Goal: Transaction & Acquisition: Purchase product/service

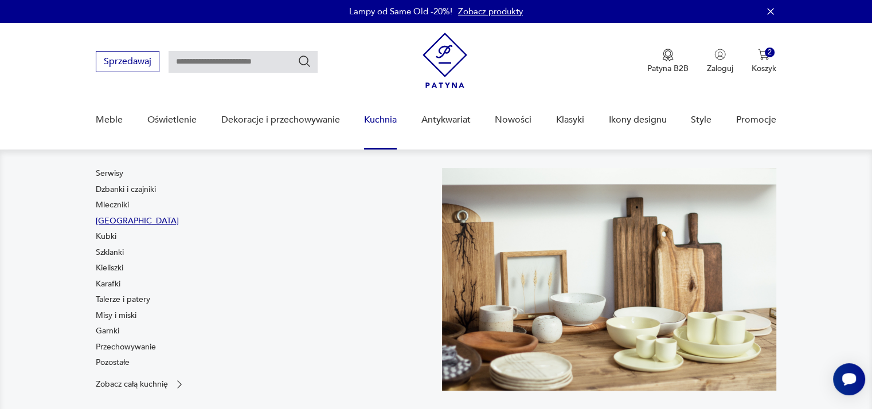
click at [104, 221] on link "[GEOGRAPHIC_DATA]" at bounding box center [137, 221] width 83 height 11
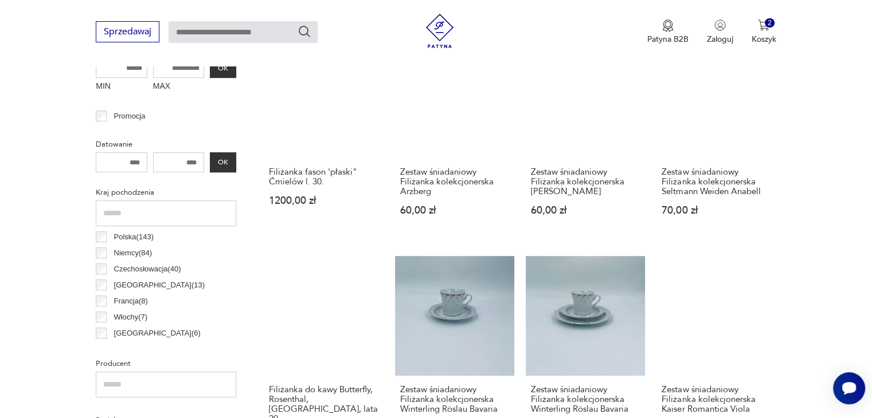
scroll to position [481, 0]
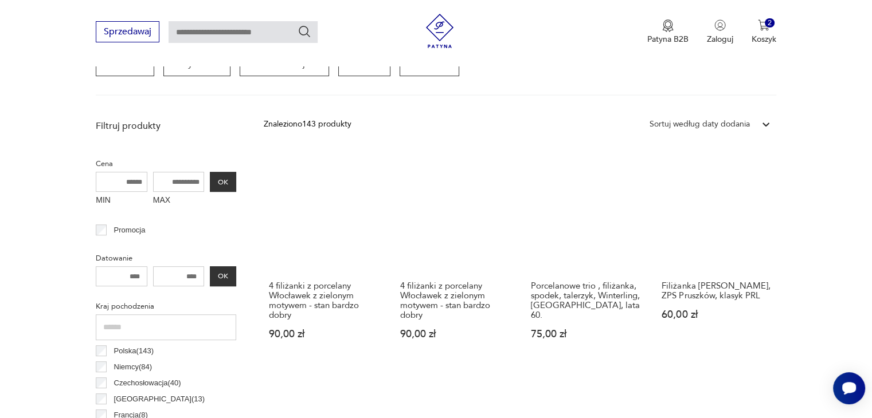
scroll to position [418, 0]
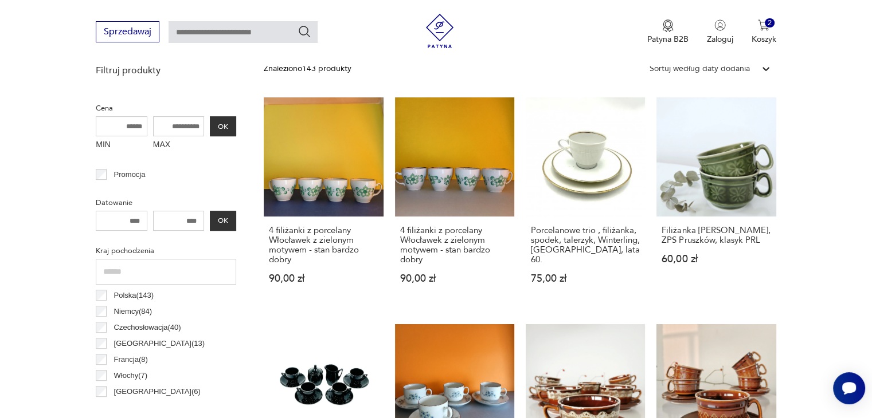
click at [188, 135] on input "MAX" at bounding box center [179, 126] width 52 height 20
type input "***"
click at [220, 124] on button "OK" at bounding box center [223, 126] width 26 height 20
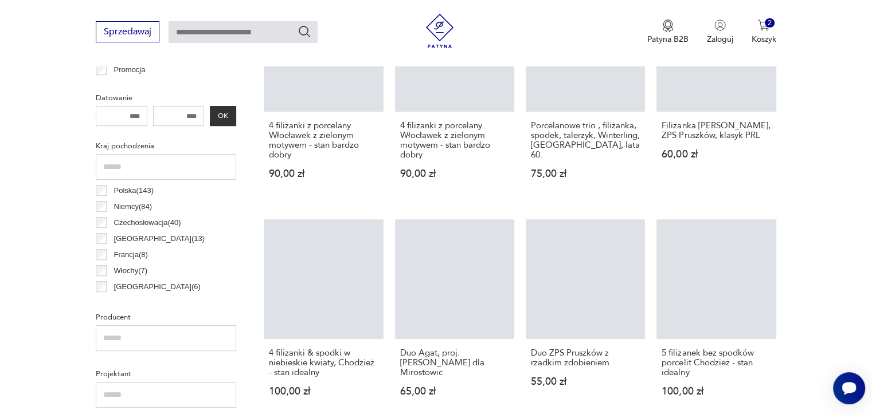
scroll to position [568, 0]
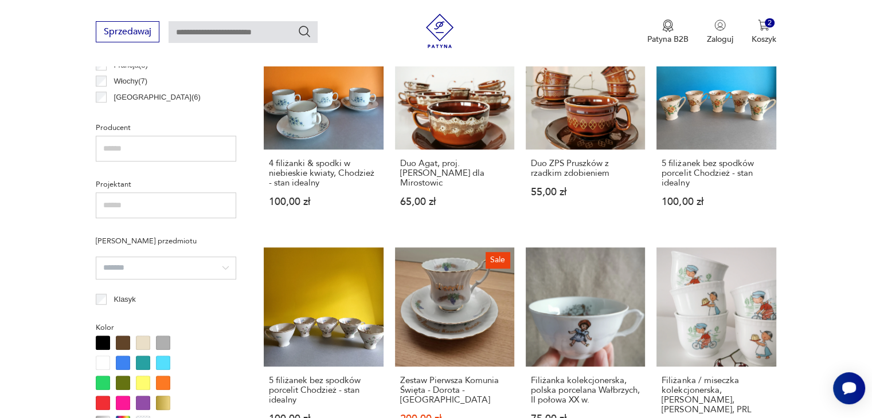
scroll to position [762, 0]
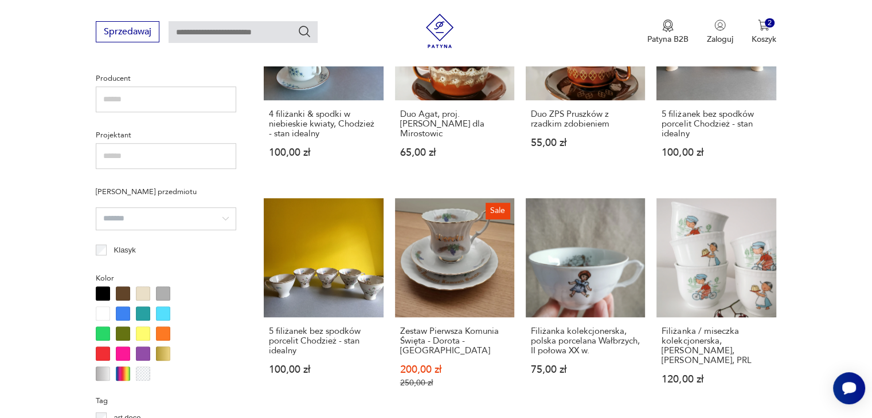
click at [133, 218] on input "search" at bounding box center [166, 219] width 140 height 23
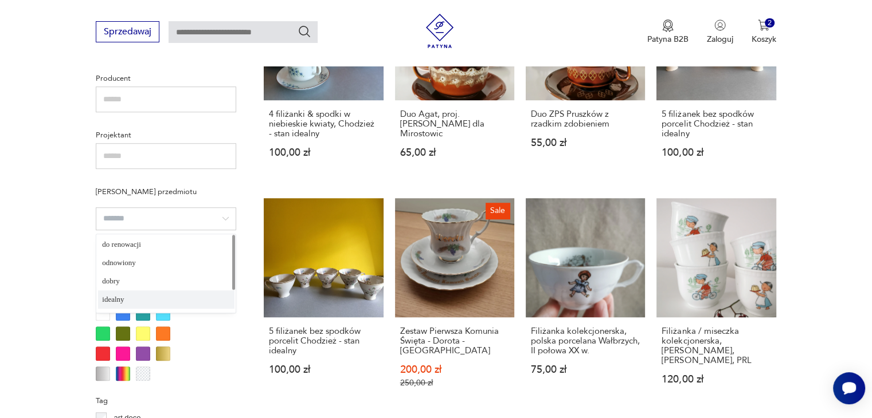
type input "*******"
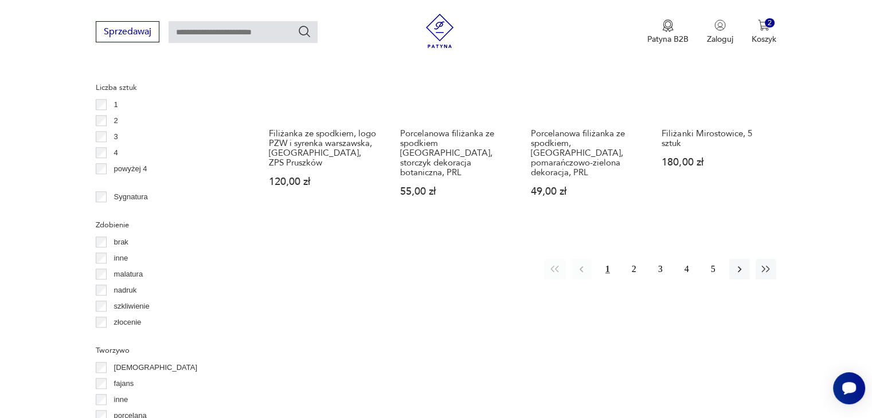
scroll to position [1278, 0]
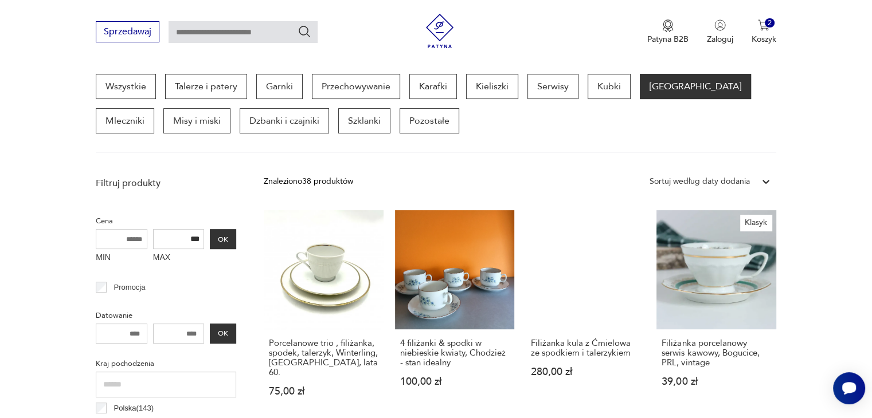
scroll to position [304, 0]
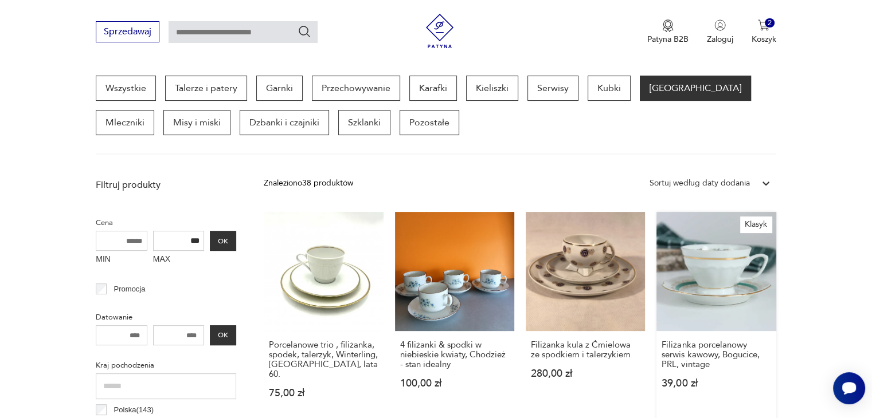
click at [714, 273] on link "Klasyk Filiżanka porcelanowy serwis kawowy, Bogucice, PRL, vintage 39,00 zł" at bounding box center [715, 316] width 119 height 209
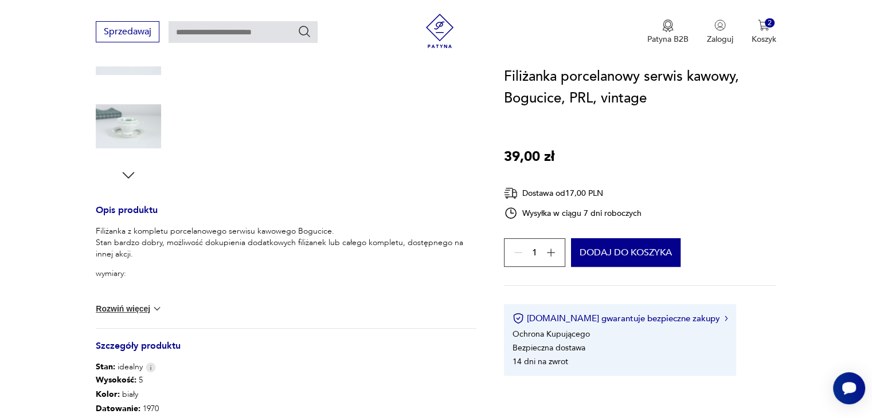
scroll to position [344, 0]
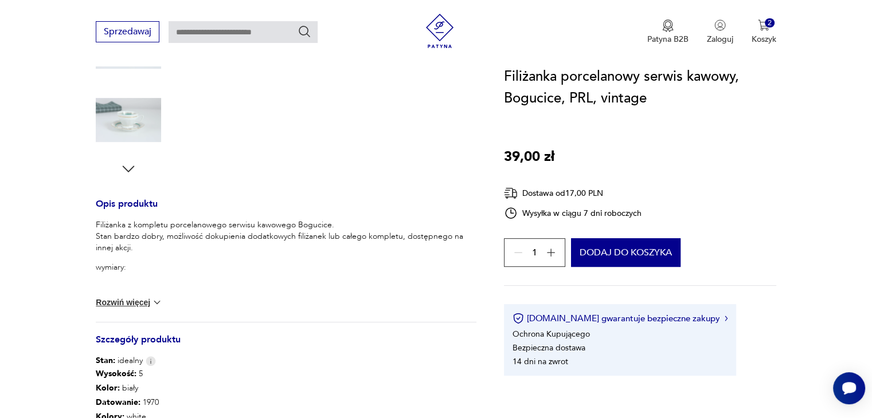
click at [159, 302] on img at bounding box center [156, 302] width 11 height 11
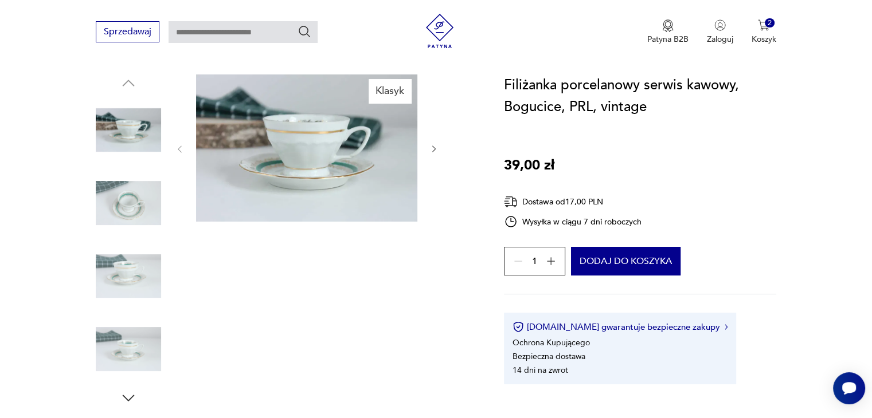
scroll to position [0, 0]
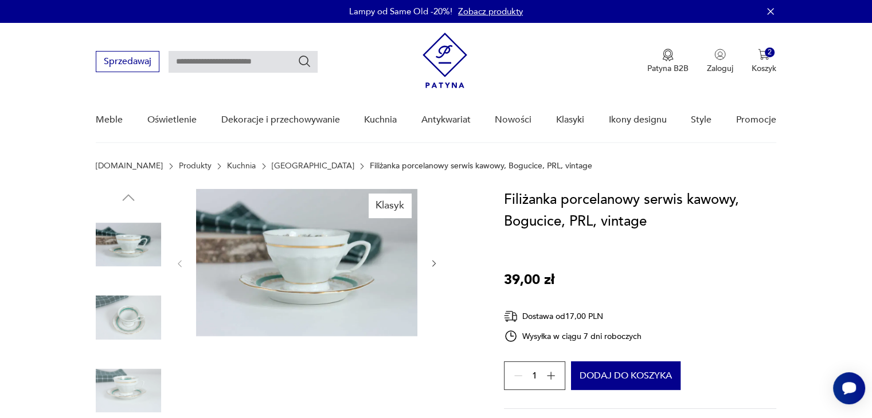
click at [556, 378] on icon "button" at bounding box center [550, 375] width 11 height 11
click at [614, 378] on button "Dodaj do koszyka" at bounding box center [625, 376] width 109 height 29
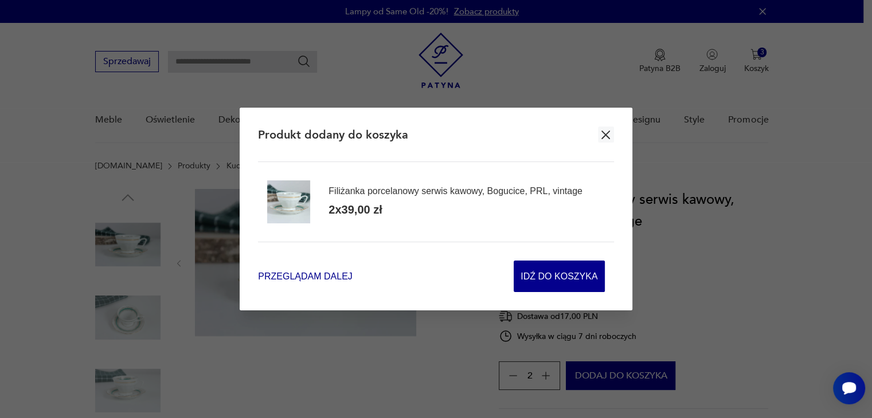
click at [301, 278] on span "Przeglądam dalej" at bounding box center [305, 276] width 94 height 13
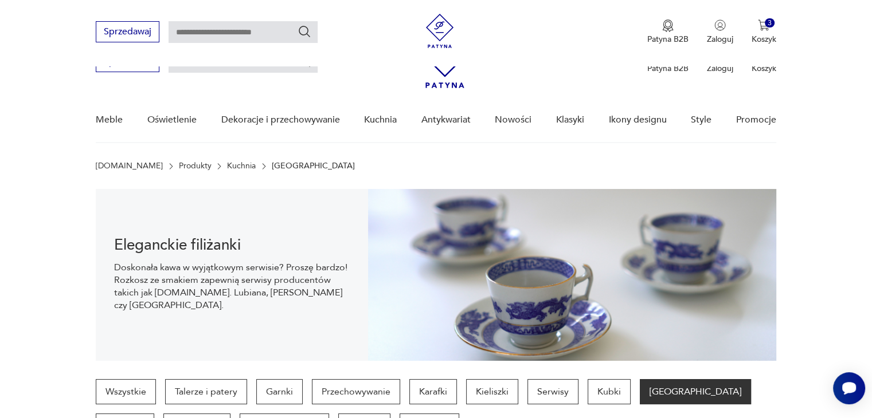
scroll to position [303, 0]
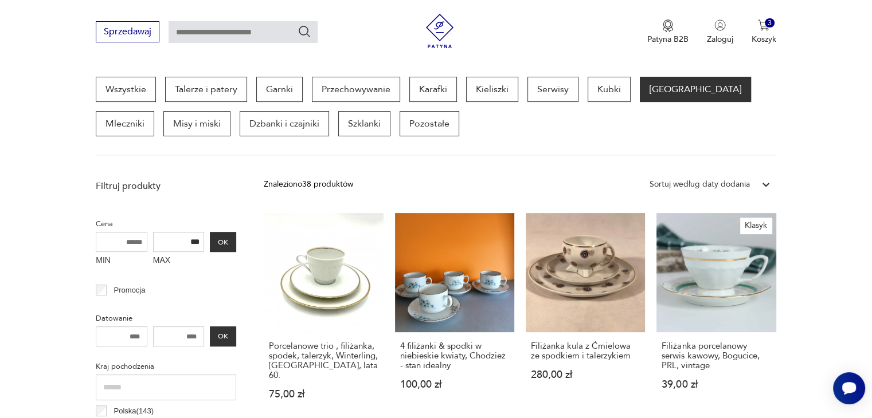
click at [463, 288] on link "4 filiżanki & spodki w niebieskie kwiaty, Chodzież - stan idealny 100,00 zł" at bounding box center [454, 317] width 119 height 209
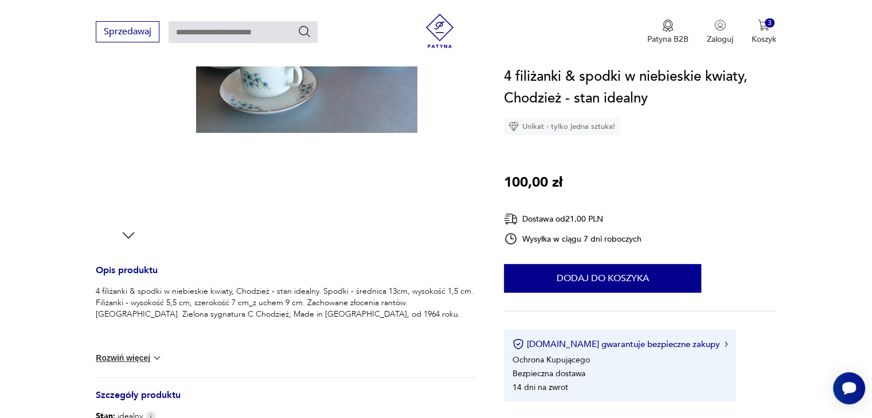
scroll to position [344, 0]
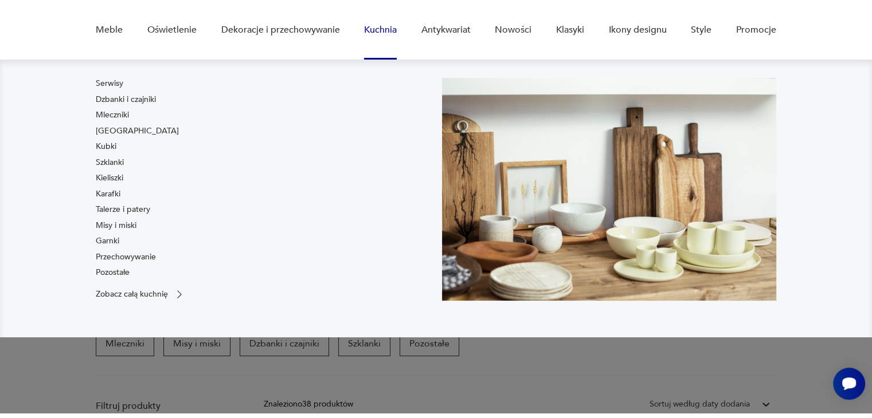
scroll to position [115, 0]
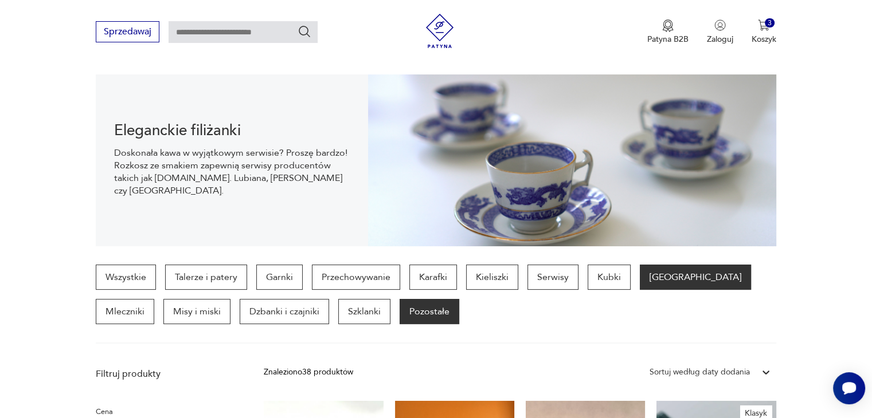
click at [400, 314] on p "Pozostałe" at bounding box center [430, 311] width 60 height 25
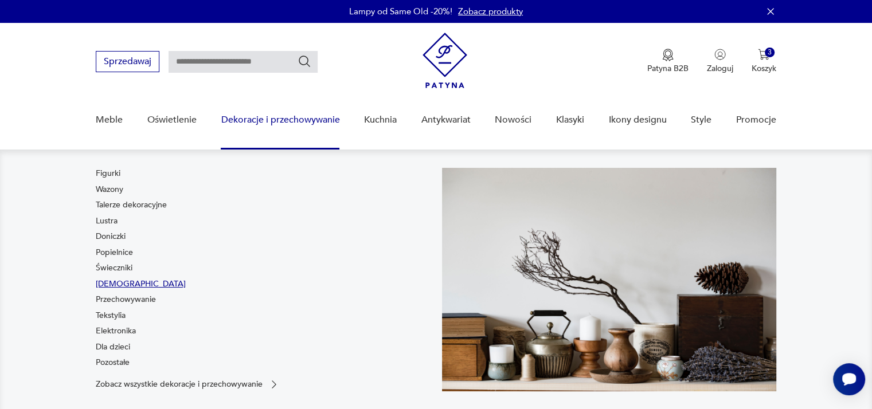
click at [109, 284] on link "[DEMOGRAPHIC_DATA]" at bounding box center [141, 284] width 90 height 11
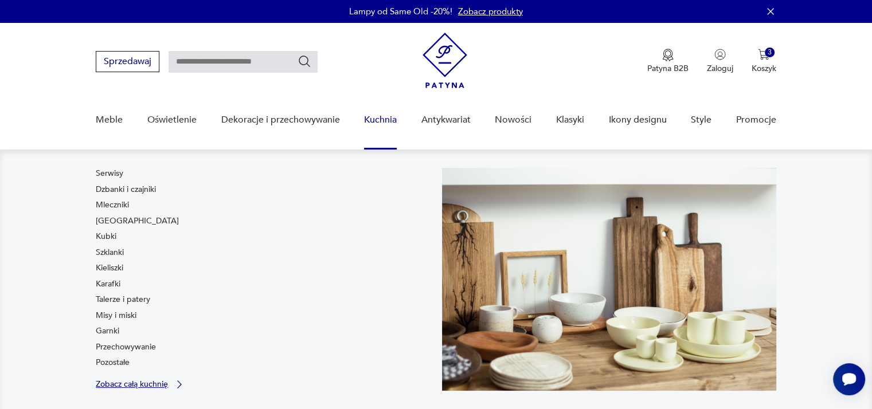
click at [136, 386] on p "Zobacz całą kuchnię" at bounding box center [132, 384] width 72 height 7
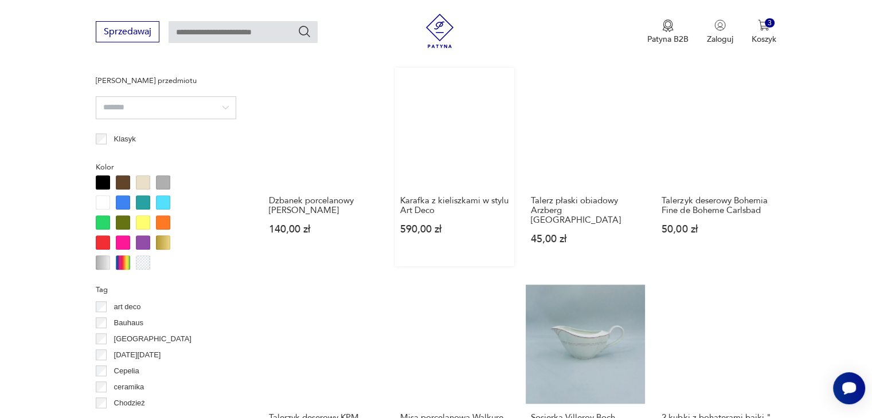
scroll to position [973, 0]
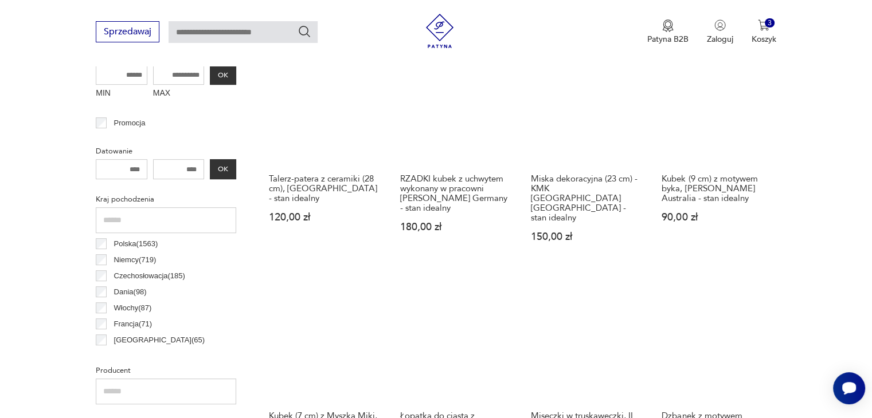
scroll to position [476, 0]
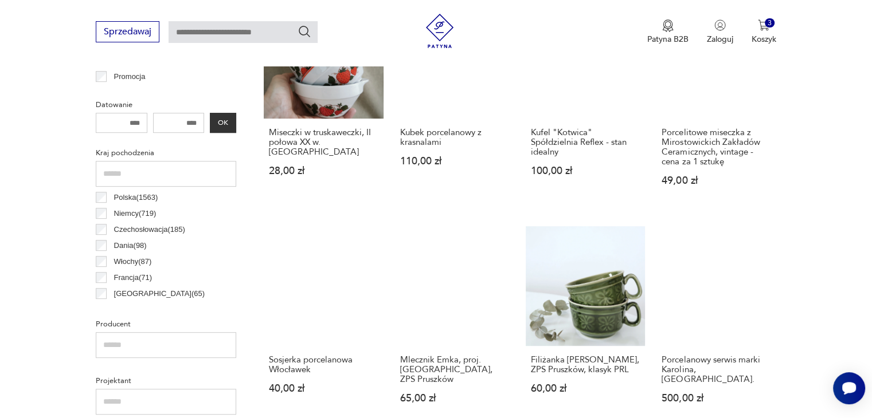
scroll to position [418, 0]
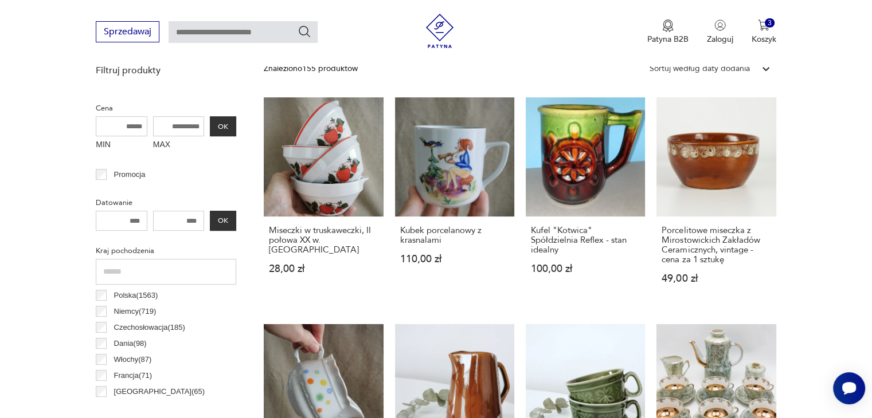
click at [191, 129] on input "MAX" at bounding box center [179, 126] width 52 height 20
type input "***"
click at [230, 126] on button "OK" at bounding box center [223, 126] width 26 height 20
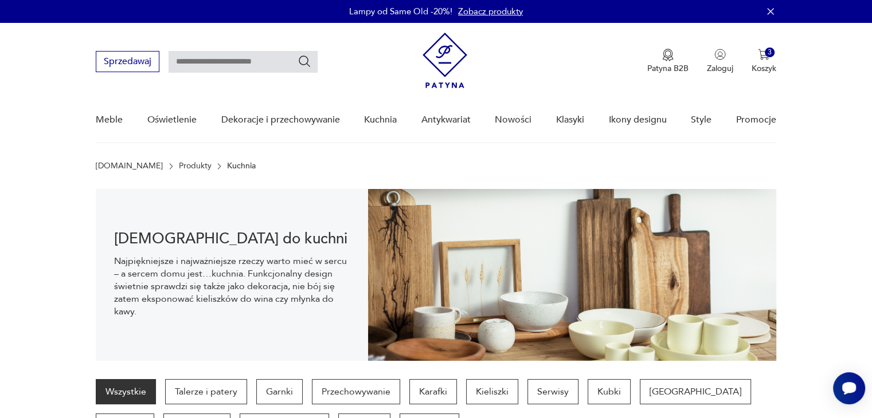
scroll to position [287, 0]
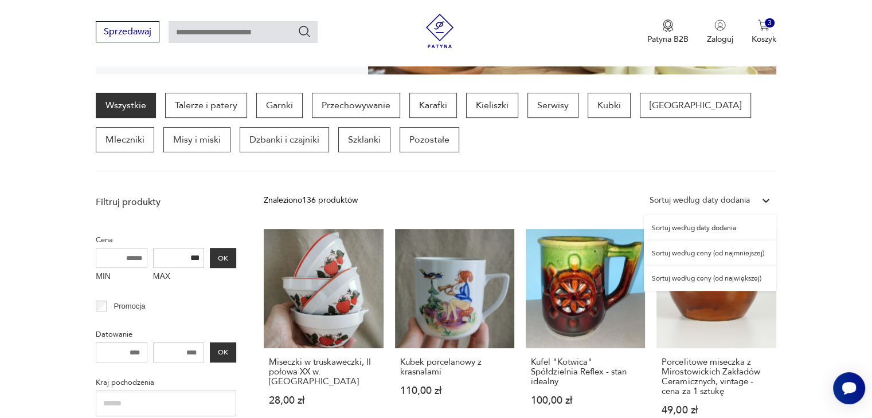
click at [689, 202] on div "Sortuj według daty dodania" at bounding box center [699, 200] width 100 height 13
click at [695, 279] on div "Sortuj według ceny (od największej)" at bounding box center [710, 278] width 132 height 25
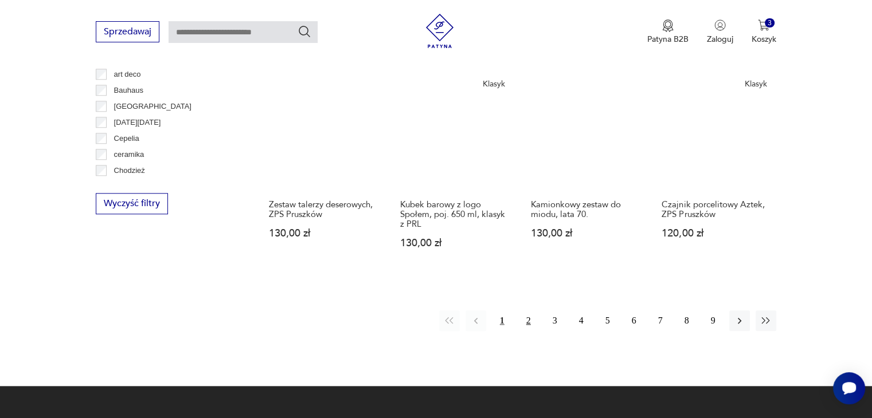
scroll to position [1049, 0]
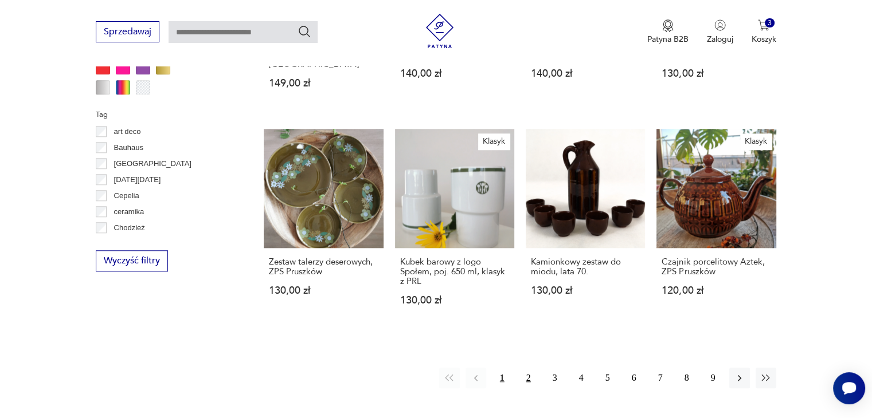
click at [527, 368] on button "2" at bounding box center [528, 378] width 21 height 21
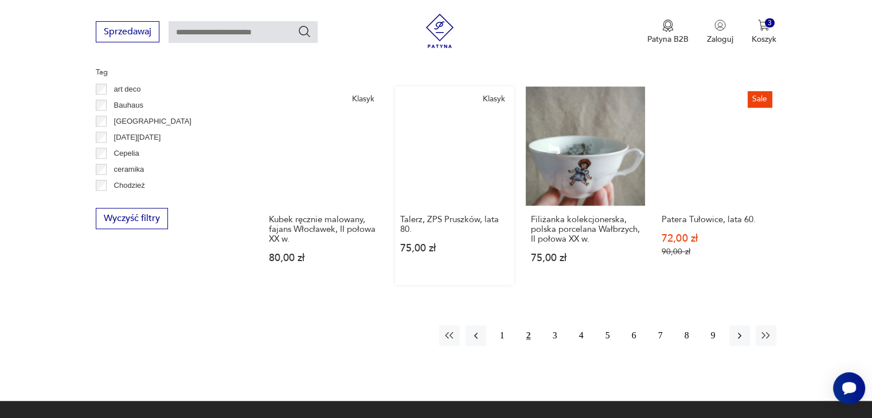
scroll to position [1164, 0]
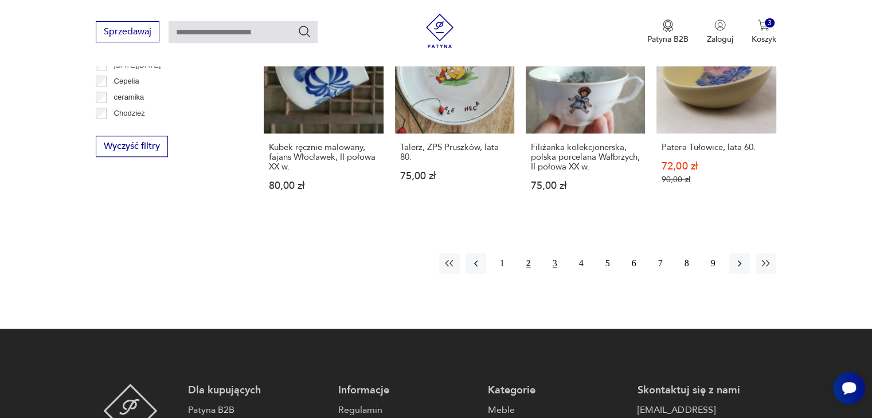
click at [554, 253] on button "3" at bounding box center [555, 263] width 21 height 21
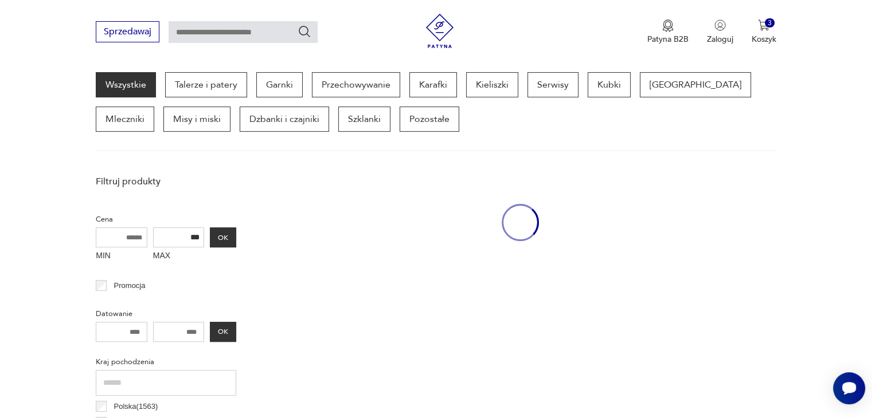
scroll to position [304, 0]
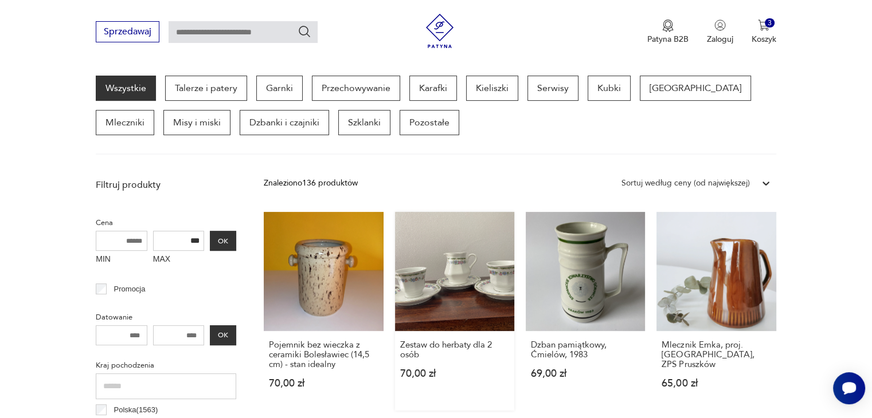
click at [452, 263] on link "Zestaw do herbaty dla 2 osób 70,00 zł" at bounding box center [454, 311] width 119 height 199
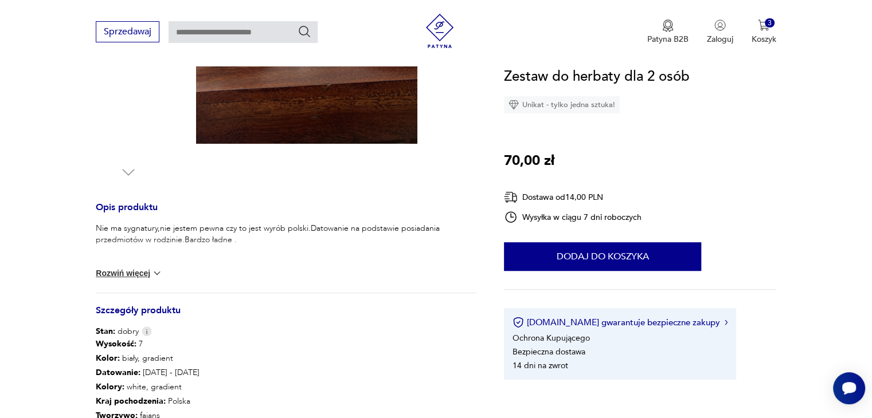
scroll to position [401, 0]
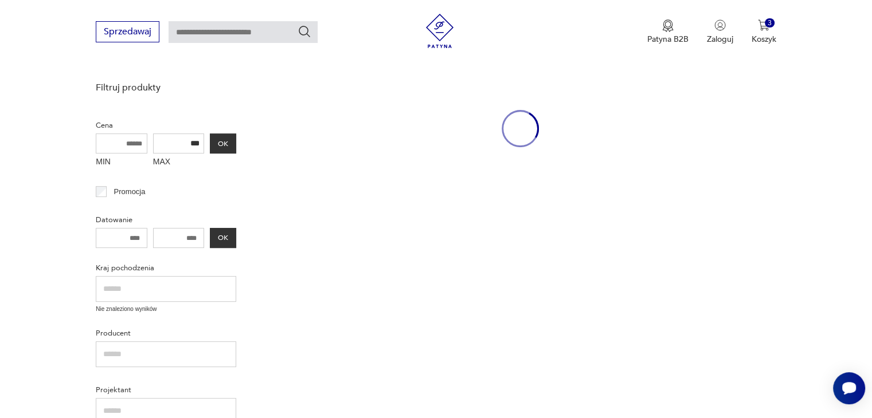
scroll to position [303, 0]
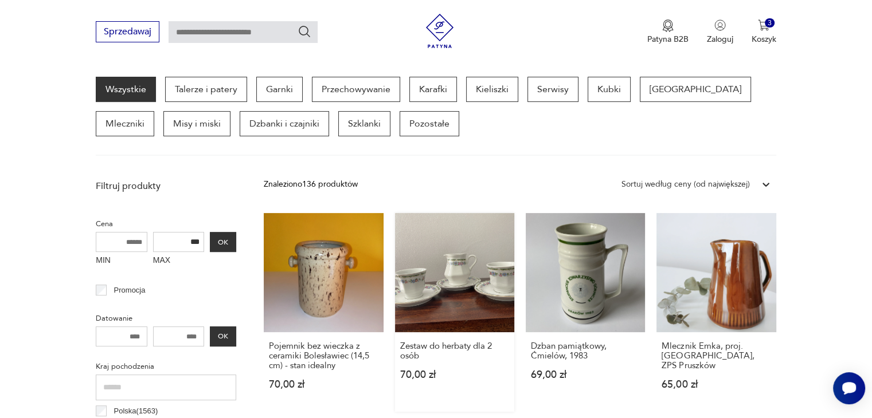
click at [439, 267] on link "Zestaw do herbaty dla 2 osób 70,00 zł" at bounding box center [454, 312] width 119 height 199
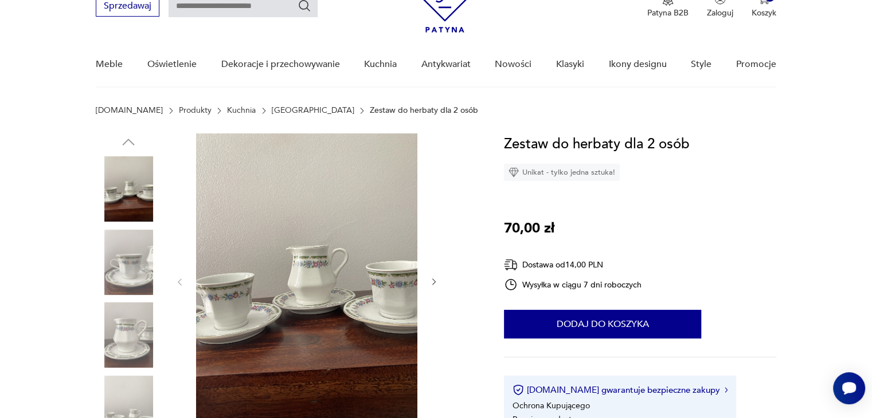
scroll to position [115, 0]
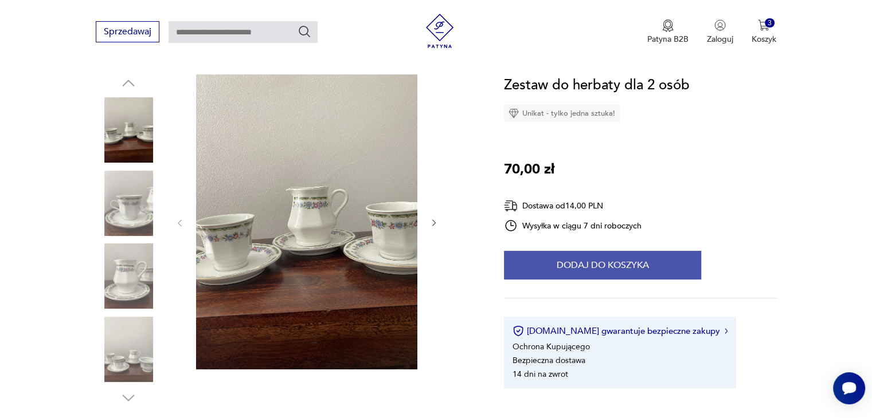
click at [614, 271] on button "Dodaj do koszyka" at bounding box center [602, 265] width 197 height 29
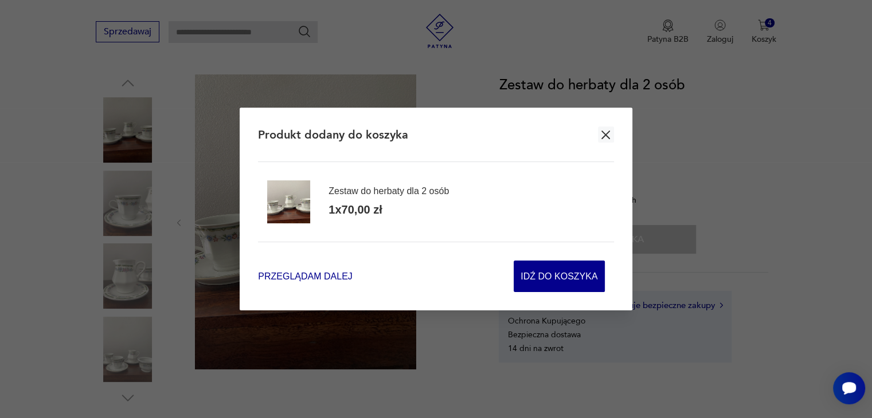
click at [325, 277] on span "Przeglądam dalej" at bounding box center [305, 276] width 94 height 13
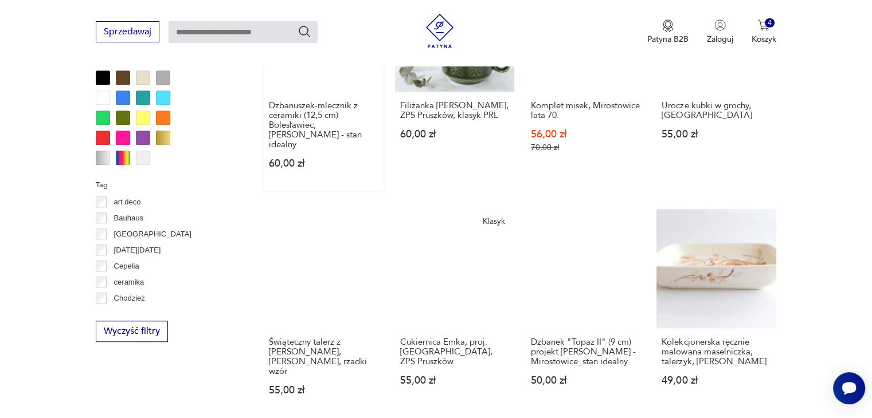
scroll to position [1043, 0]
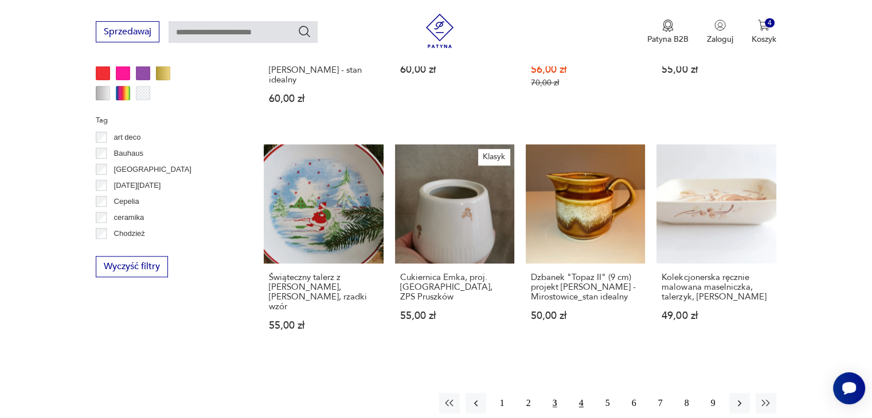
click at [578, 393] on button "4" at bounding box center [581, 403] width 21 height 21
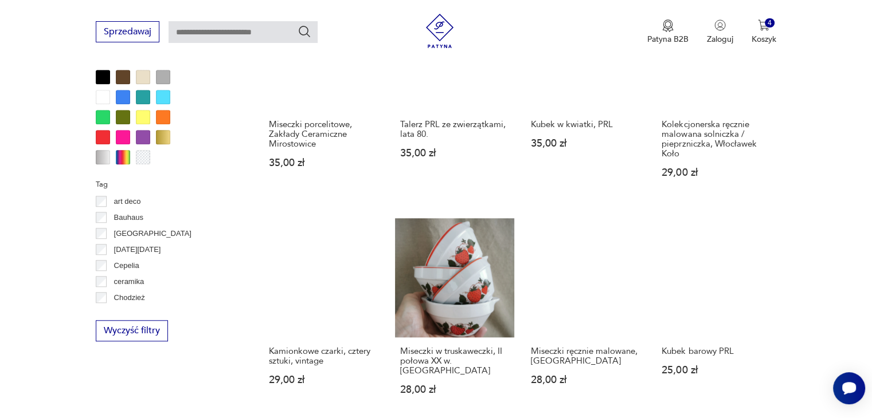
scroll to position [1049, 0]
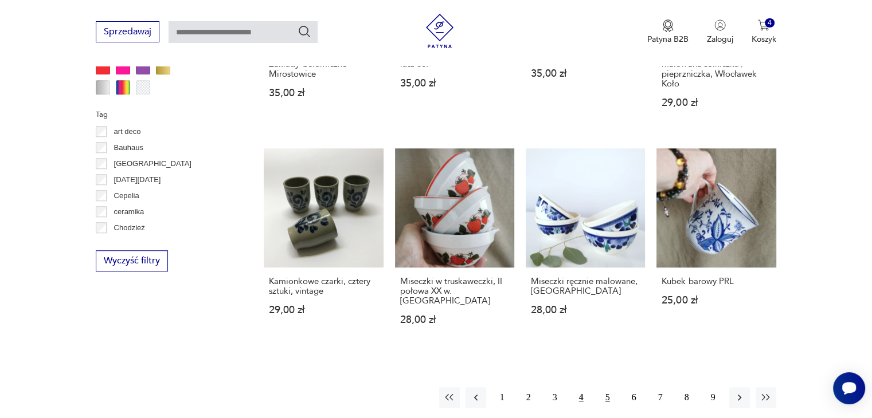
click at [601, 387] on button "5" at bounding box center [607, 397] width 21 height 21
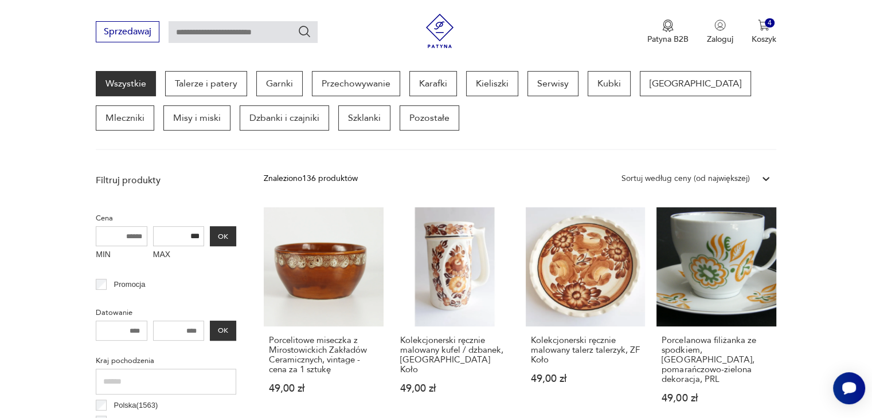
scroll to position [304, 0]
